Goal: Find specific page/section: Find specific page/section

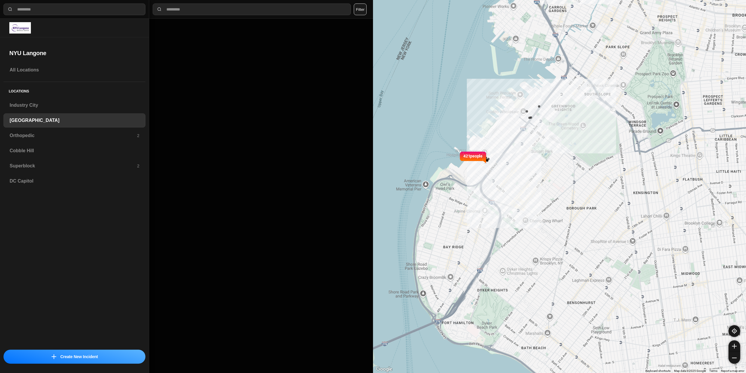
select select "*"
click at [56, 166] on h3 "Superblock" at bounding box center [73, 165] width 127 height 7
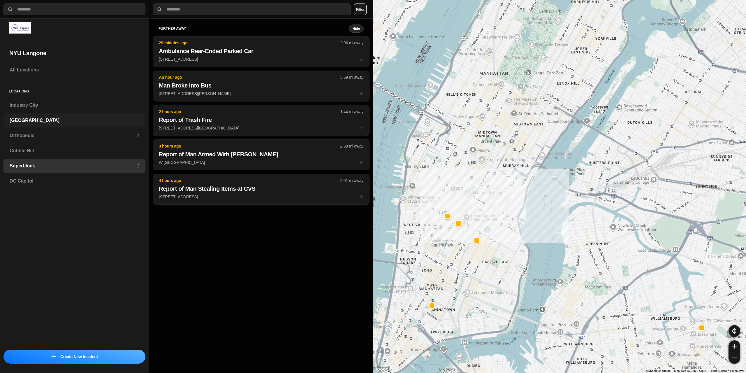
click at [35, 117] on h3 "[GEOGRAPHIC_DATA]" at bounding box center [75, 120] width 130 height 7
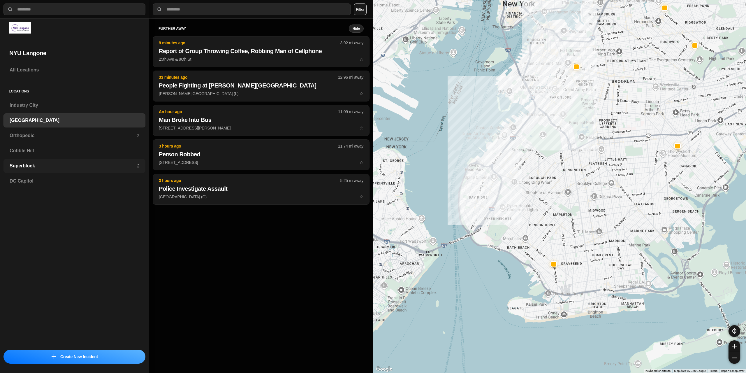
click at [42, 163] on h3 "Superblock" at bounding box center [73, 165] width 127 height 7
